Goal: Task Accomplishment & Management: Complete application form

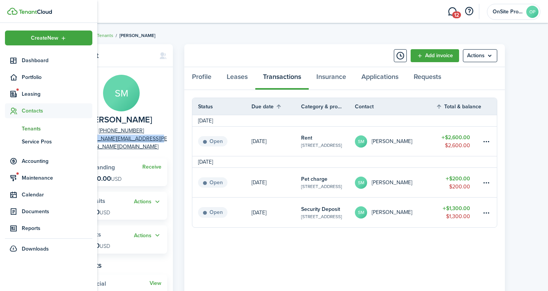
click at [31, 126] on span "Tenants" at bounding box center [57, 129] width 71 height 8
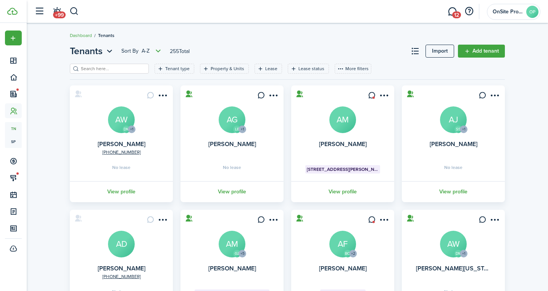
click at [90, 69] on input "search" at bounding box center [112, 68] width 67 height 7
click at [475, 49] on link "Add tenant" at bounding box center [481, 51] width 47 height 13
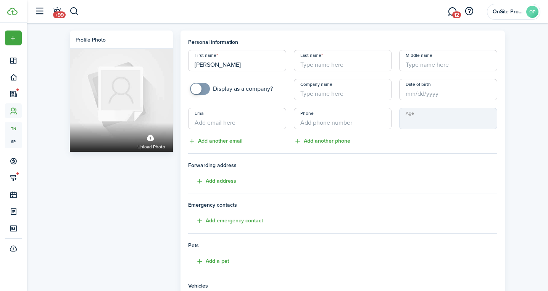
type input "[PERSON_NAME]"
paste input "[PERSON_NAME][EMAIL_ADDRESS][PERSON_NAME][DOMAIN_NAME]"
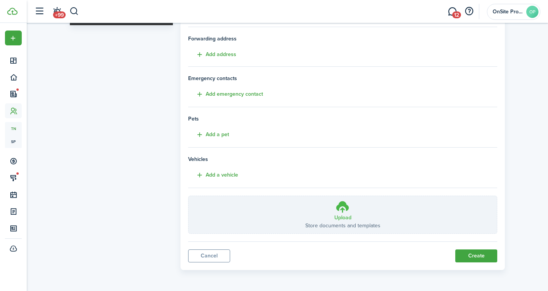
scroll to position [126, 0]
type input "[PERSON_NAME][EMAIL_ADDRESS][PERSON_NAME][DOMAIN_NAME]"
click at [472, 256] on button "Create" at bounding box center [476, 256] width 42 height 13
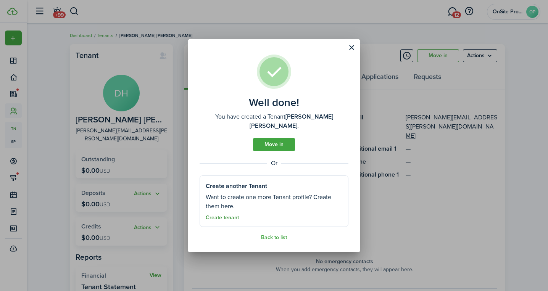
click at [219, 215] on link "Create tenant" at bounding box center [222, 218] width 33 height 6
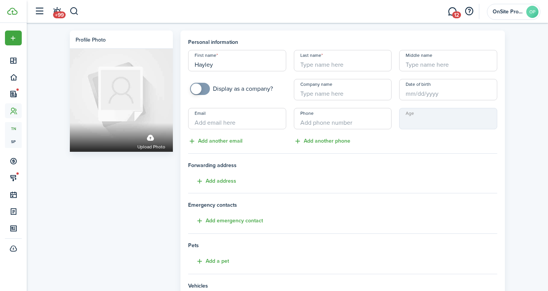
type input "Hayley"
type input "[PERSON_NAME]"
